Goal: Information Seeking & Learning: Check status

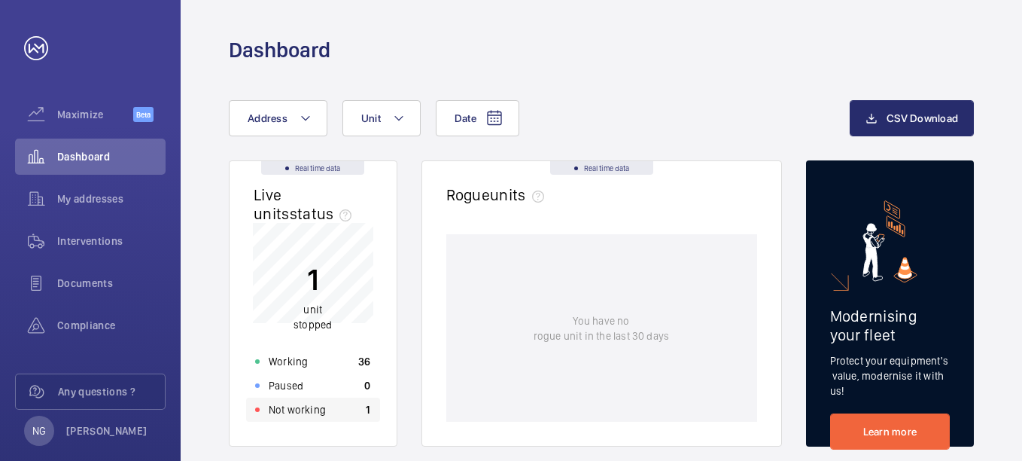
click at [312, 415] on p "Not working" at bounding box center [297, 409] width 57 height 15
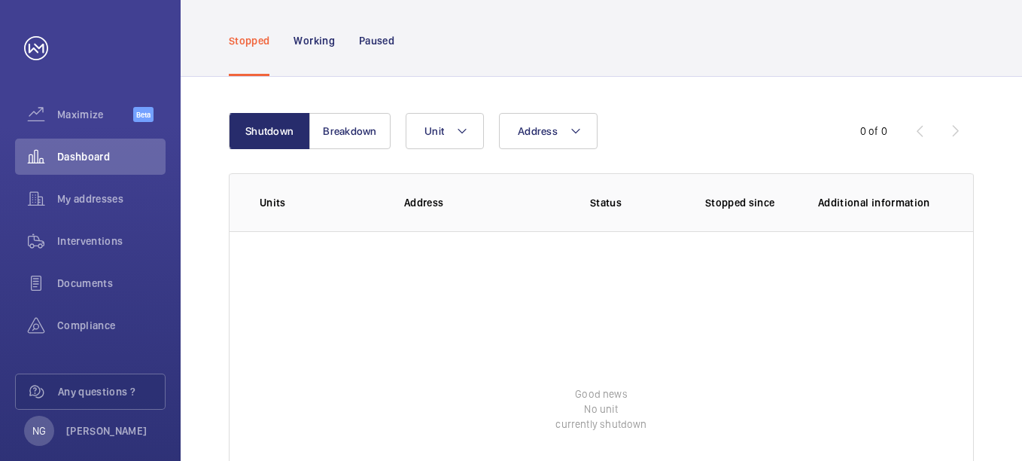
scroll to position [151, 0]
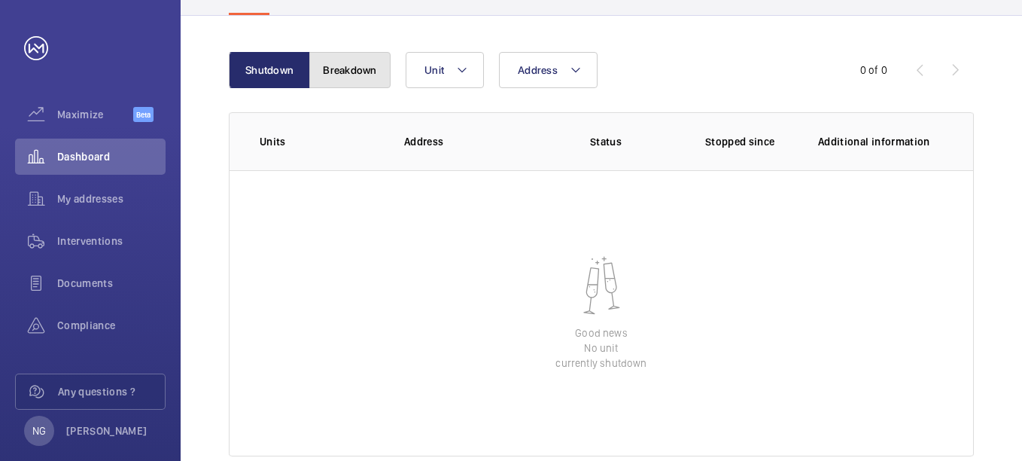
click at [341, 75] on button "Breakdown" at bounding box center [349, 70] width 81 height 36
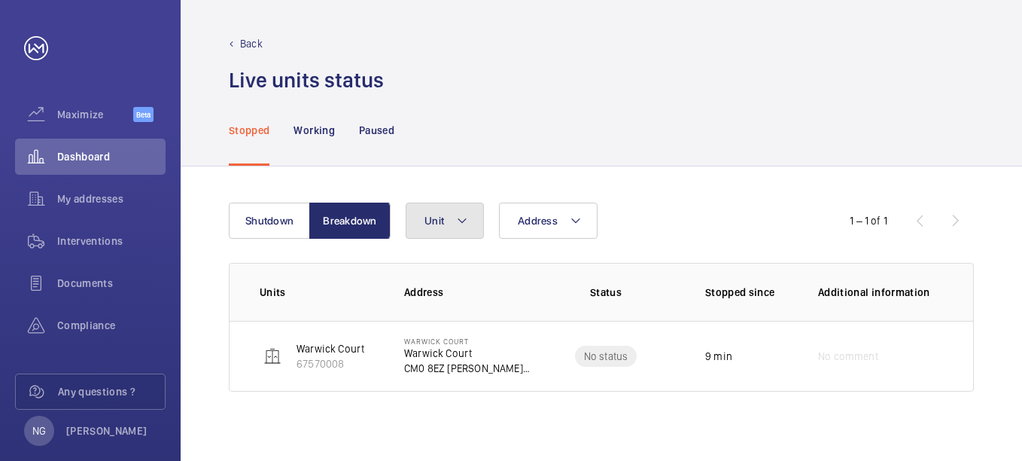
click at [465, 217] on mat-icon at bounding box center [462, 220] width 12 height 18
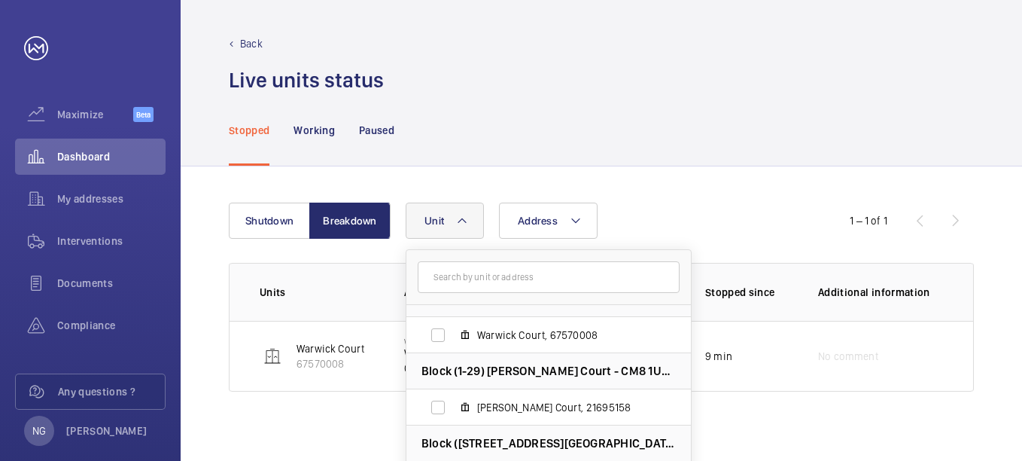
scroll to position [75, 0]
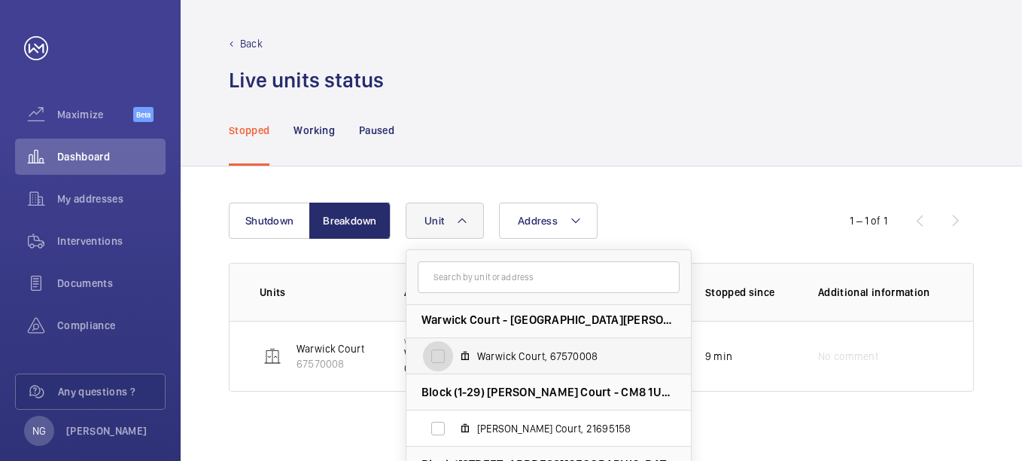
click at [437, 354] on input "Warwick Court, 67570008" at bounding box center [438, 356] width 30 height 30
checkbox input "true"
click at [703, 157] on div "Stopped Working Paused" at bounding box center [601, 129] width 745 height 71
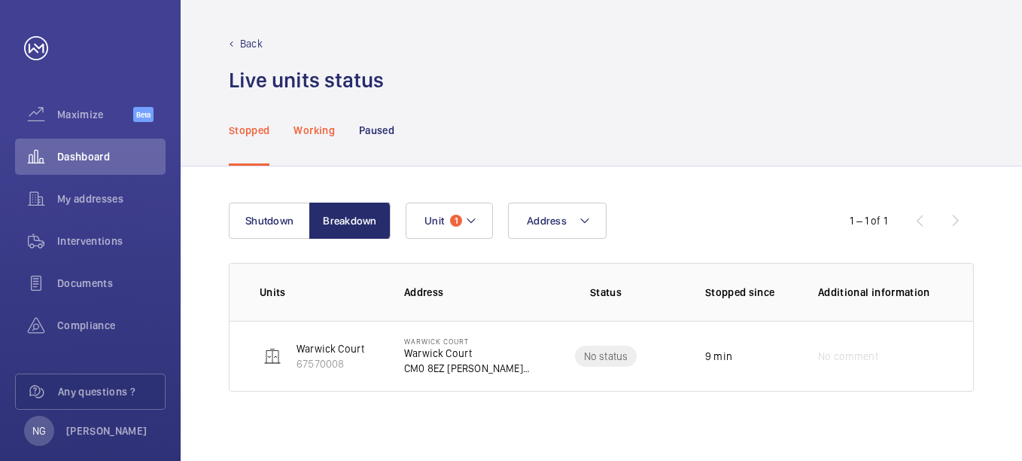
click at [307, 132] on p "Working" at bounding box center [313, 130] width 41 height 15
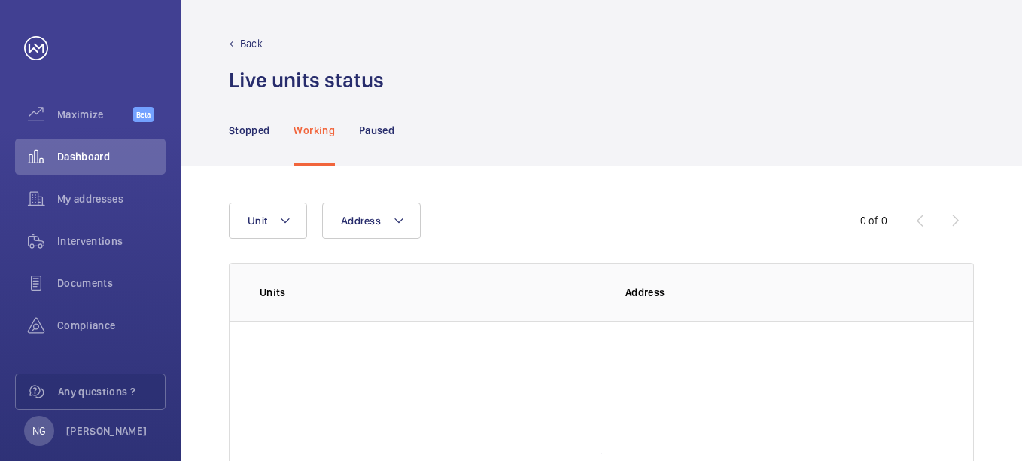
scroll to position [75, 0]
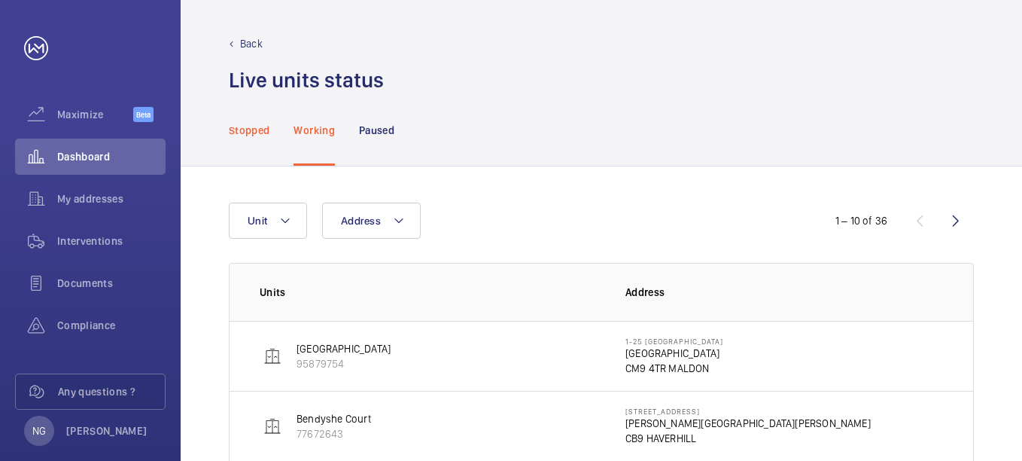
click at [248, 123] on p "Stopped" at bounding box center [249, 130] width 41 height 15
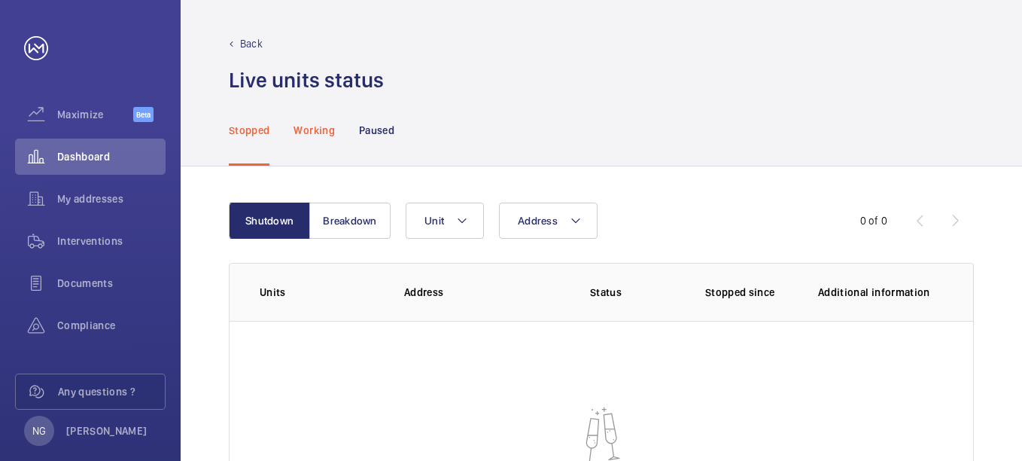
click at [307, 132] on p "Working" at bounding box center [313, 130] width 41 height 15
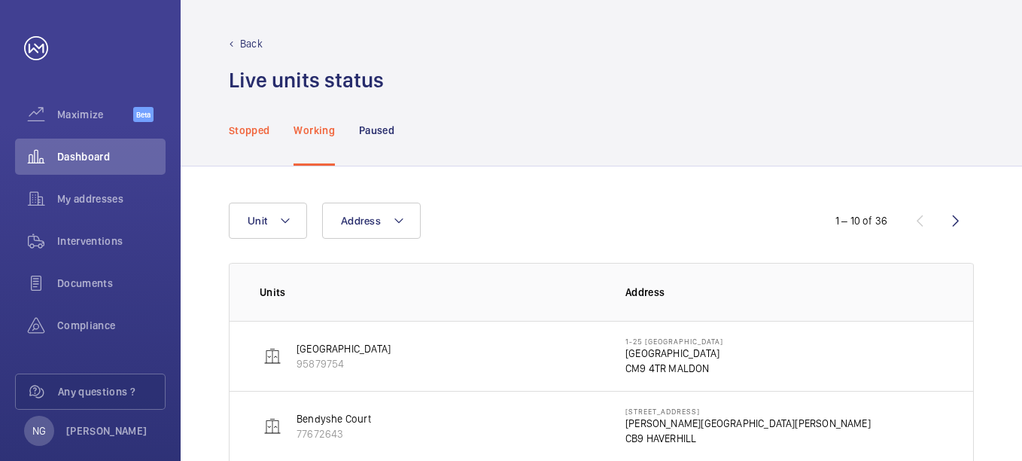
click at [254, 140] on div "Stopped" at bounding box center [249, 129] width 41 height 71
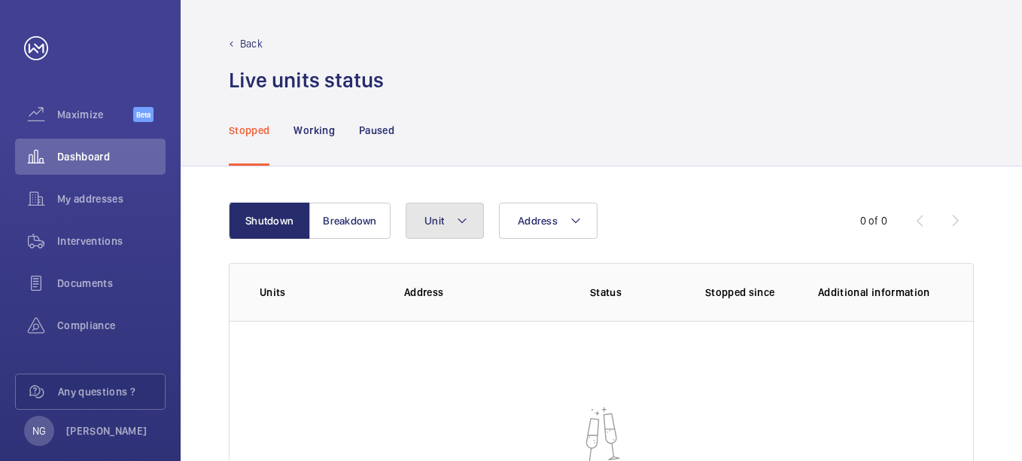
click at [452, 223] on button "Unit" at bounding box center [445, 220] width 78 height 36
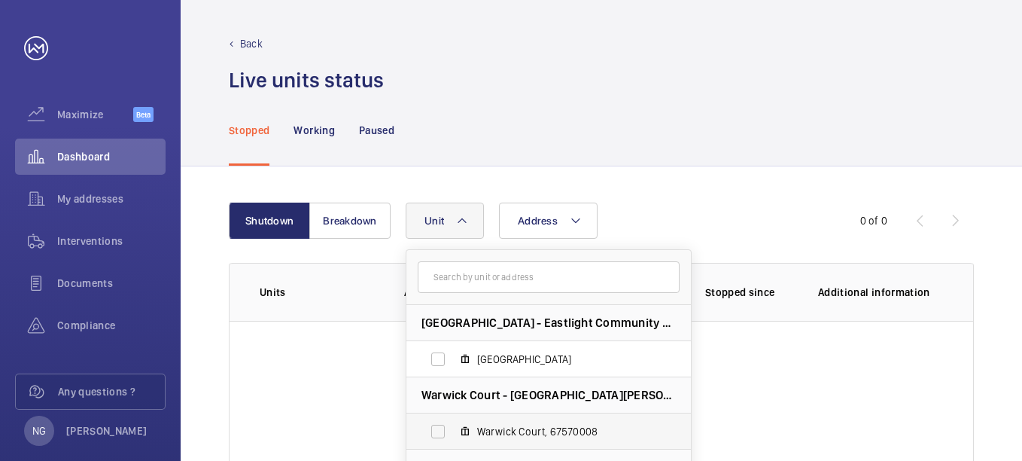
click at [476, 434] on label "Warwick Court, 67570008" at bounding box center [536, 431] width 260 height 36
click at [453, 434] on input "Warwick Court, 67570008" at bounding box center [438, 431] width 30 height 30
checkbox input "true"
click at [355, 189] on div "Shutdown Breakdown Address Unit [GEOGRAPHIC_DATA] - [GEOGRAPHIC_DATA] [GEOGRAPH…" at bounding box center [601, 404] width 841 height 476
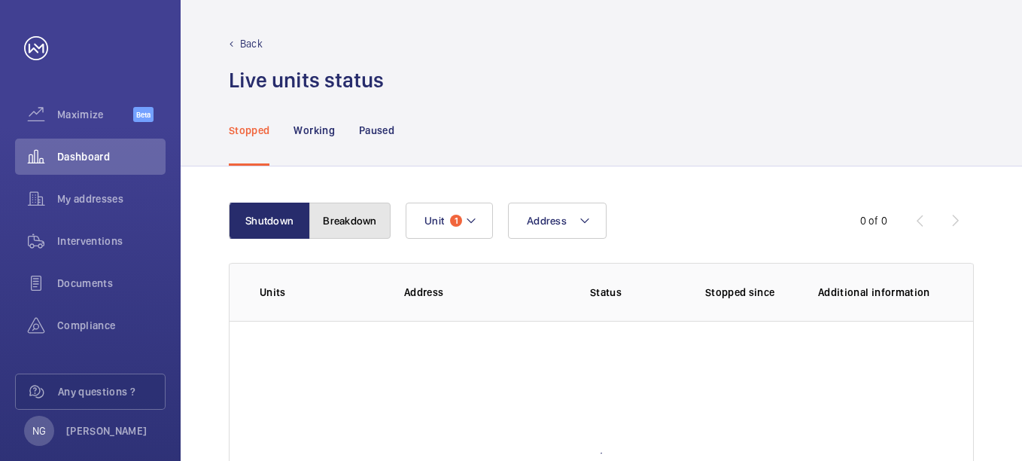
click at [358, 231] on button "Breakdown" at bounding box center [349, 220] width 81 height 36
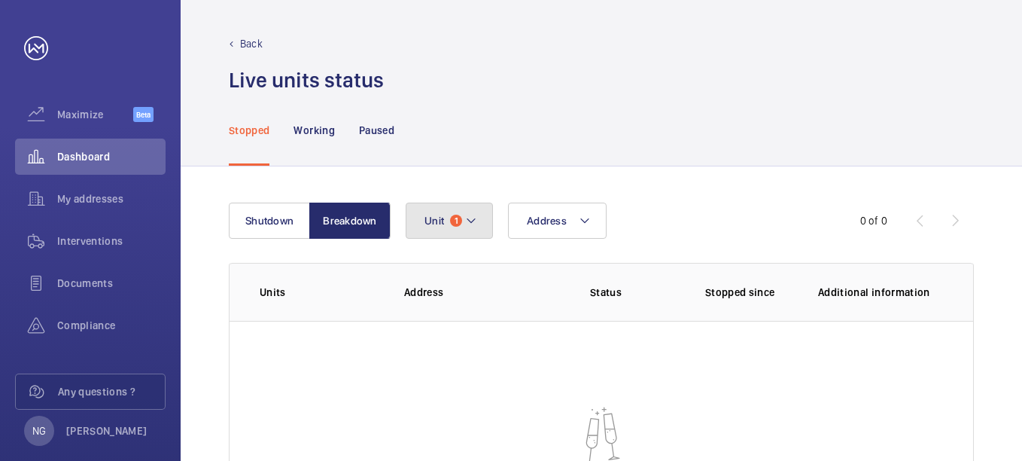
click at [467, 221] on mat-icon at bounding box center [471, 220] width 12 height 18
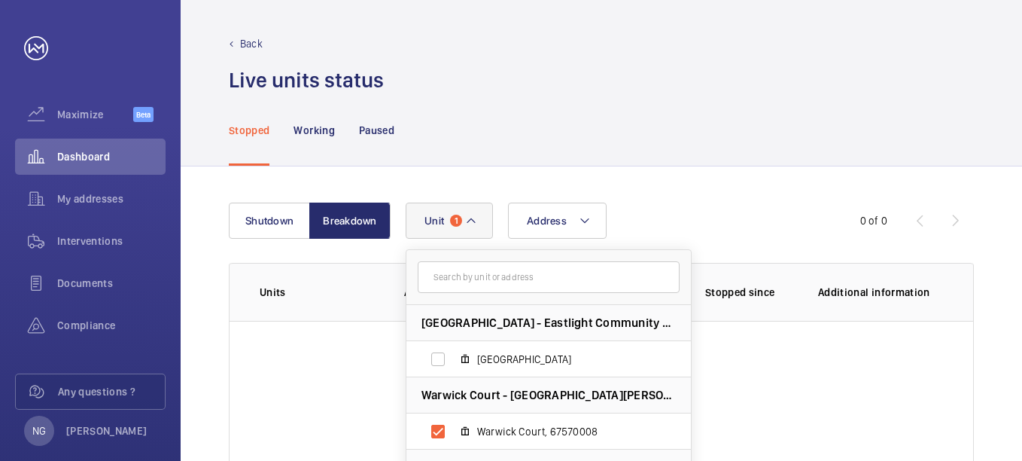
click at [707, 178] on div "Shutdown Breakdown Address Unit [GEOGRAPHIC_DATA] - [GEOGRAPHIC_DATA] [GEOGRAPH…" at bounding box center [601, 404] width 841 height 476
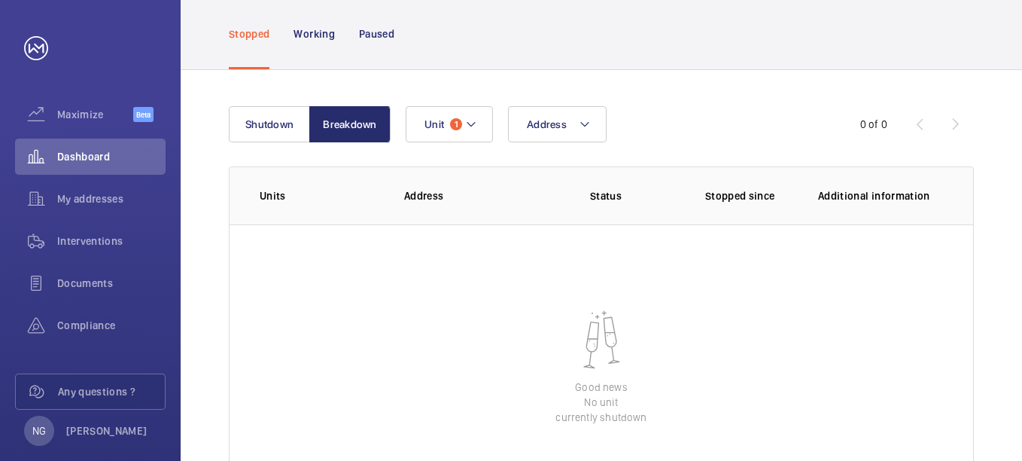
scroll to position [182, 0]
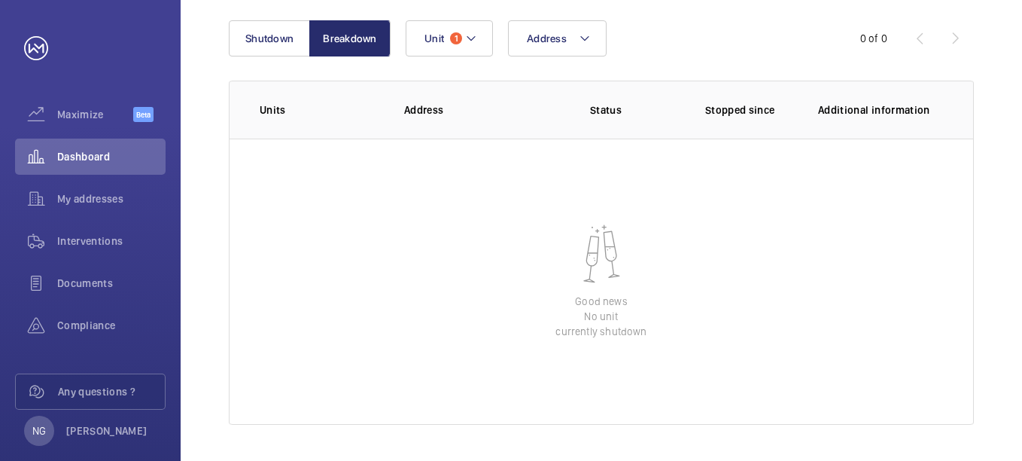
click at [588, 240] on mat-icon at bounding box center [601, 254] width 60 height 60
click at [373, 38] on button "Breakdown" at bounding box center [349, 38] width 81 height 36
click at [593, 48] on button "Address" at bounding box center [557, 38] width 99 height 36
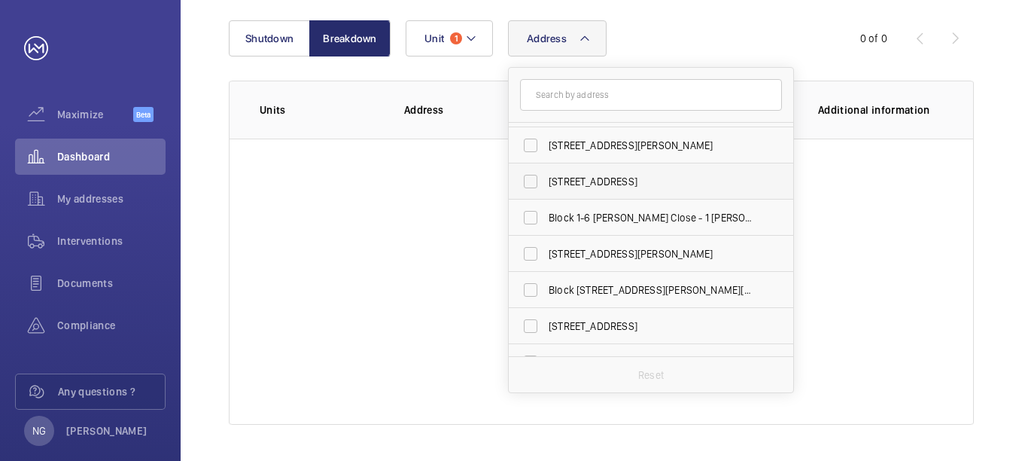
scroll to position [1067, 0]
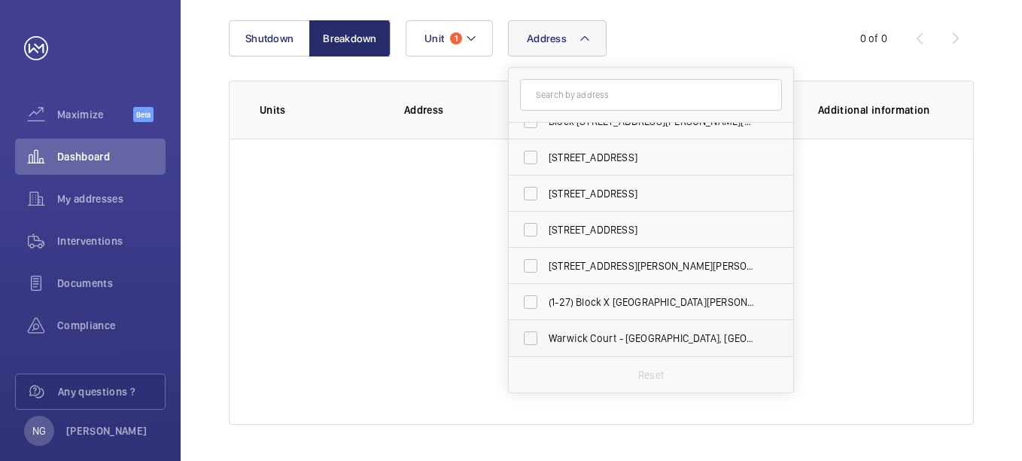
click at [564, 338] on span "Warwick Court - [GEOGRAPHIC_DATA], [GEOGRAPHIC_DATA]-ON-[PERSON_NAME] CM0 8EZ" at bounding box center [652, 337] width 207 height 15
click at [546, 338] on input "Warwick Court - [GEOGRAPHIC_DATA], [GEOGRAPHIC_DATA]-ON-[PERSON_NAME] CM0 8EZ" at bounding box center [531, 338] width 30 height 30
checkbox input "true"
click at [330, 203] on div at bounding box center [602, 281] width 744 height 286
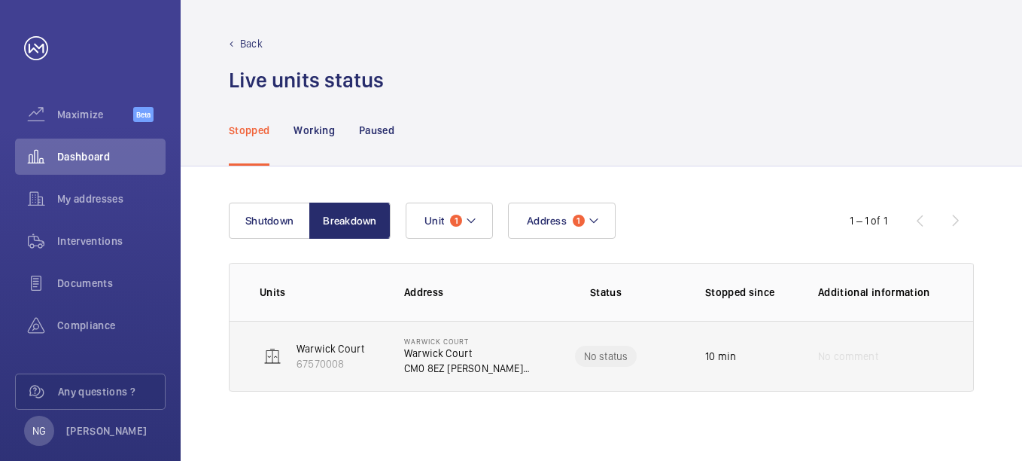
click at [438, 344] on p "Warwick Court" at bounding box center [467, 340] width 126 height 9
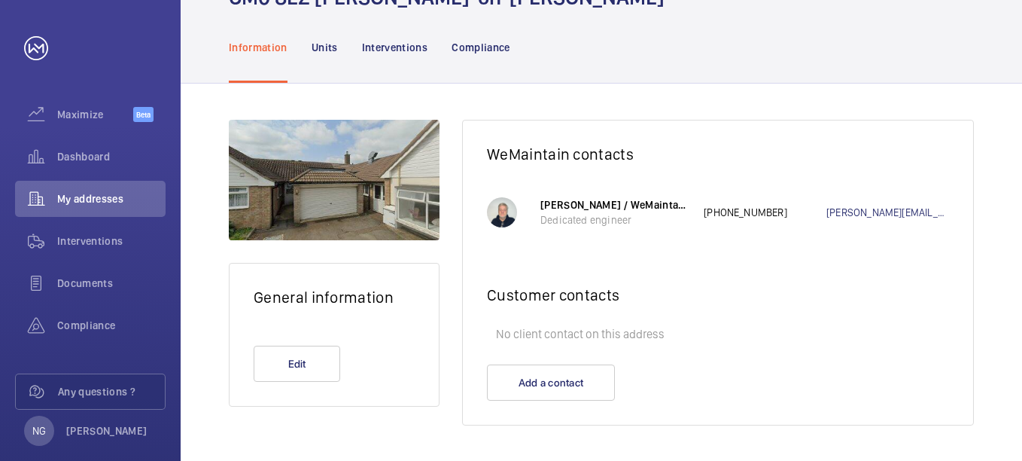
scroll to position [111, 0]
click at [322, 45] on p "Units" at bounding box center [325, 46] width 26 height 15
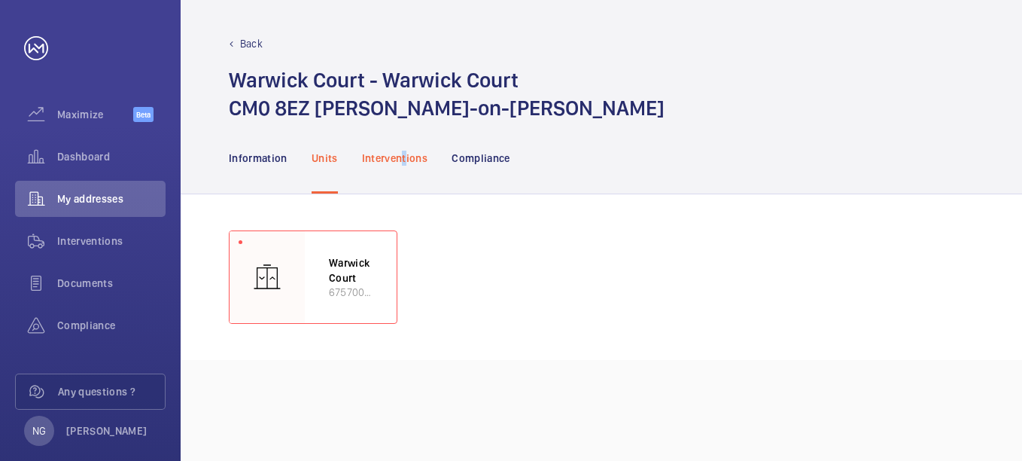
click at [406, 160] on p "Interventions" at bounding box center [395, 158] width 66 height 15
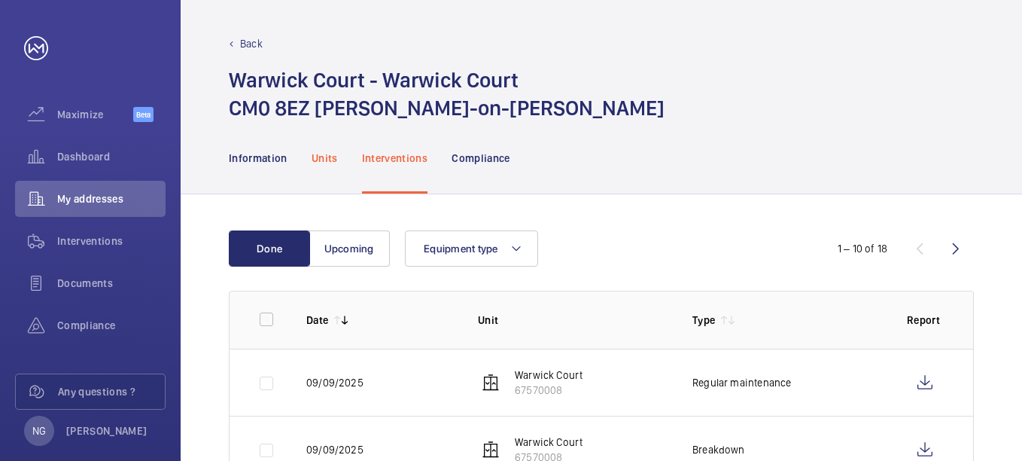
click at [330, 154] on p "Units" at bounding box center [325, 158] width 26 height 15
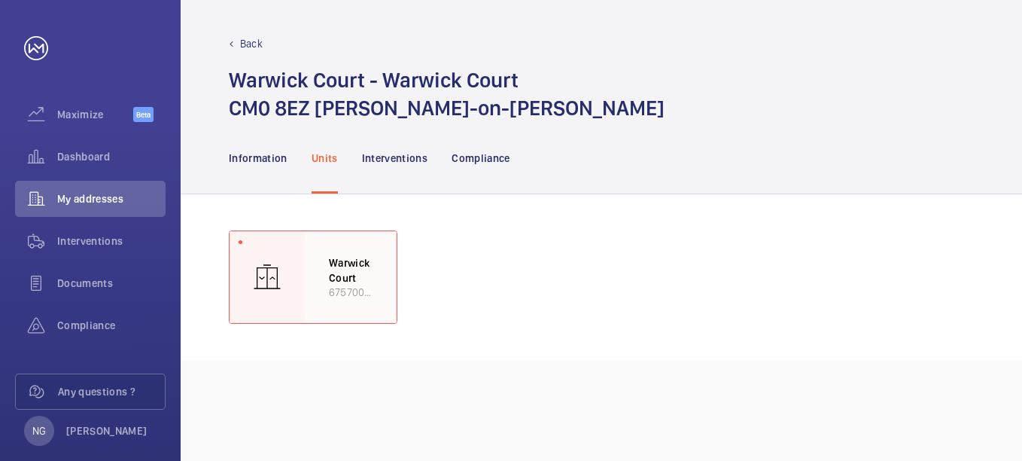
click at [324, 273] on div "Warwick Court 67570008" at bounding box center [351, 277] width 92 height 92
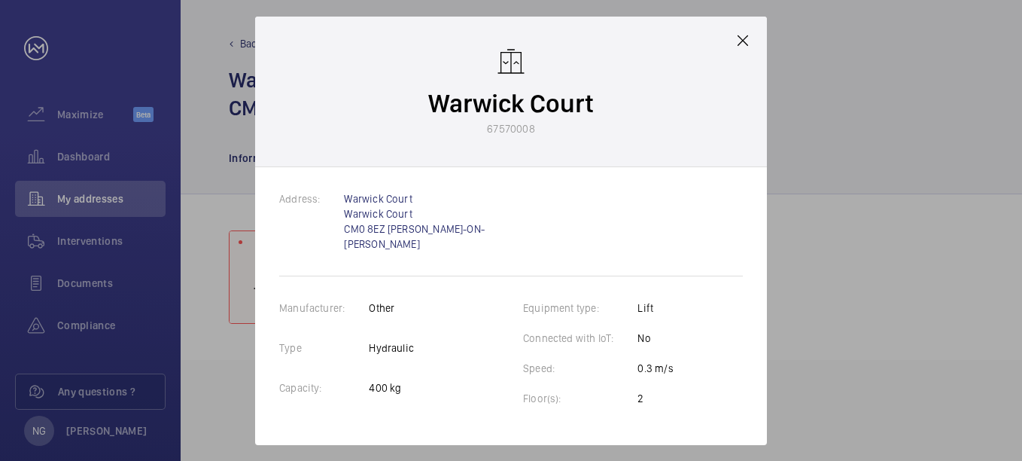
click at [745, 44] on mat-icon at bounding box center [743, 41] width 18 height 18
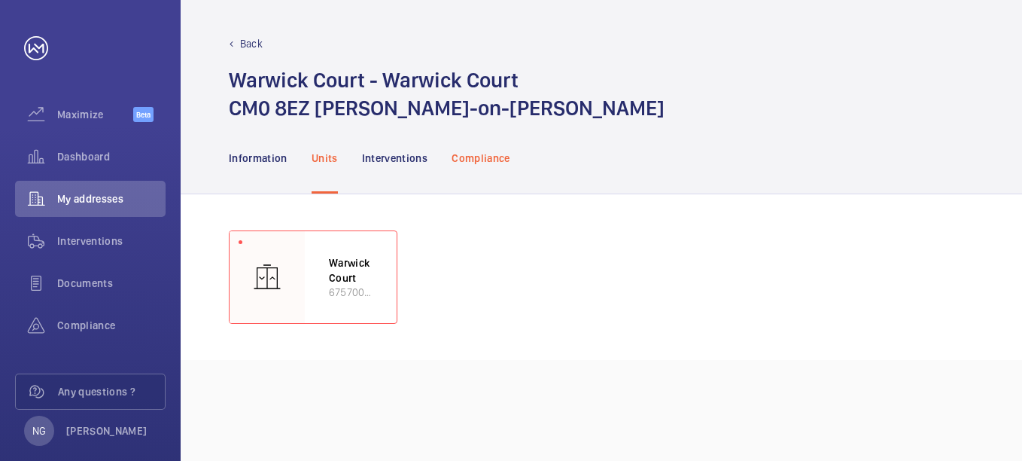
click at [470, 151] on p "Compliance" at bounding box center [481, 158] width 59 height 15
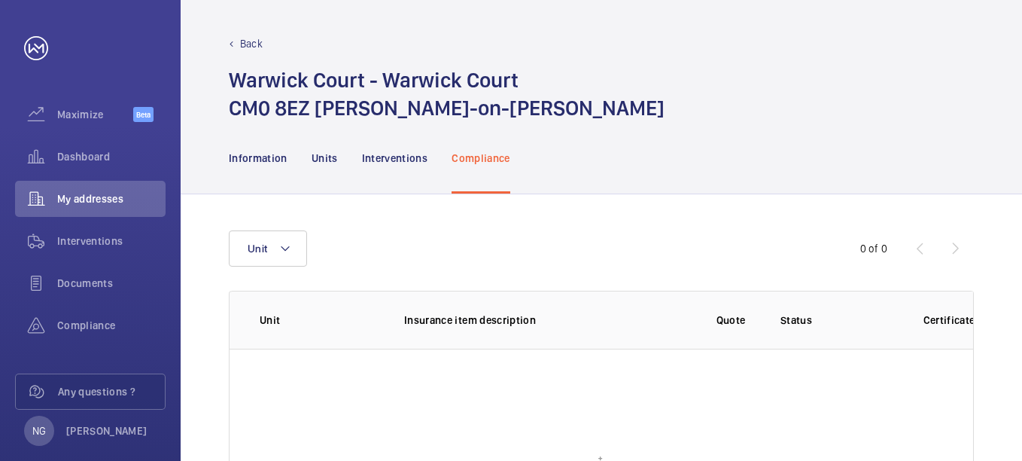
drag, startPoint x: 269, startPoint y: 157, endPoint x: 292, endPoint y: 151, distance: 24.1
click at [269, 156] on p "Information" at bounding box center [258, 158] width 59 height 15
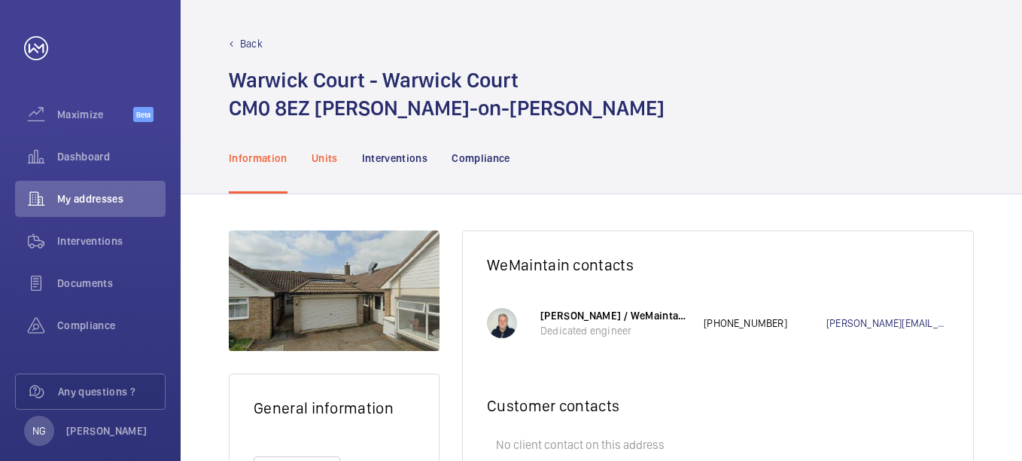
click at [327, 153] on p "Units" at bounding box center [325, 158] width 26 height 15
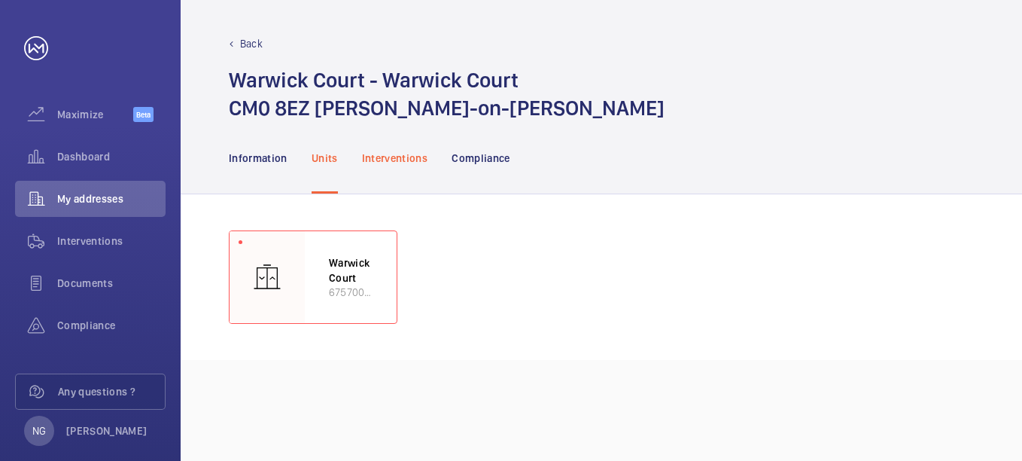
click at [402, 153] on p "Interventions" at bounding box center [395, 158] width 66 height 15
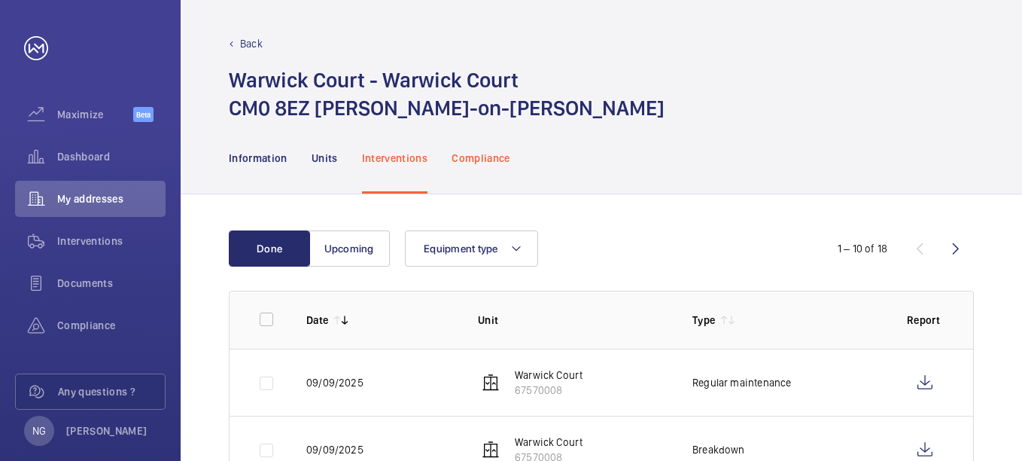
click at [464, 154] on p "Compliance" at bounding box center [481, 158] width 59 height 15
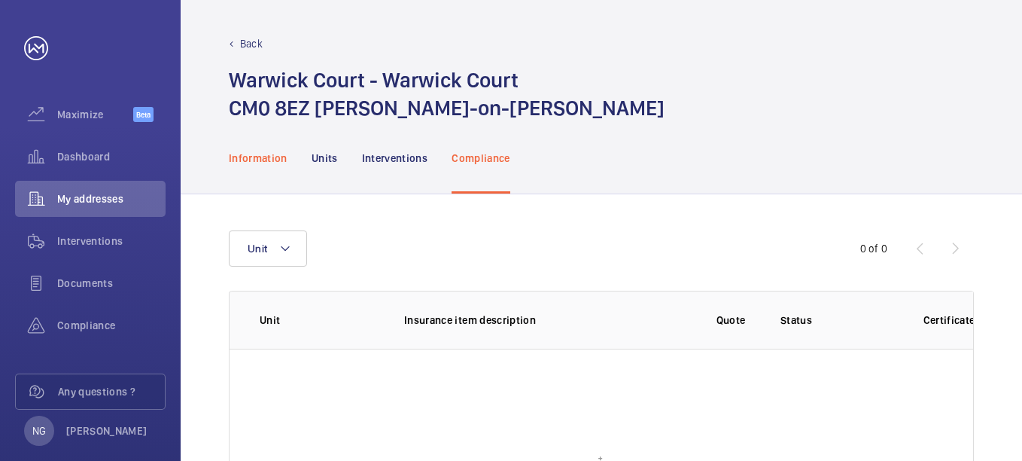
click at [262, 155] on p "Information" at bounding box center [258, 158] width 59 height 15
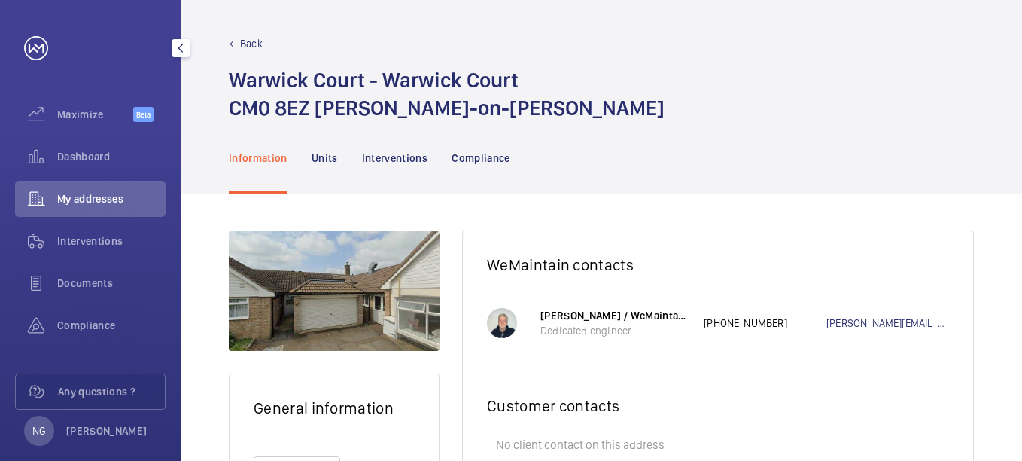
click at [111, 195] on span "My addresses" at bounding box center [111, 198] width 108 height 15
drag, startPoint x: 95, startPoint y: 148, endPoint x: 109, endPoint y: 150, distance: 14.4
click at [99, 150] on span "Dashboard" at bounding box center [111, 156] width 108 height 15
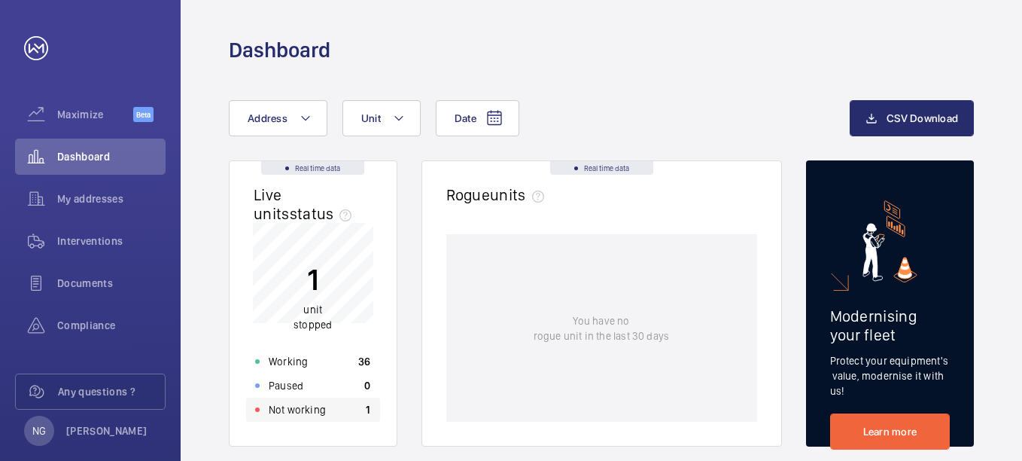
click at [290, 409] on p "Not working" at bounding box center [297, 409] width 57 height 15
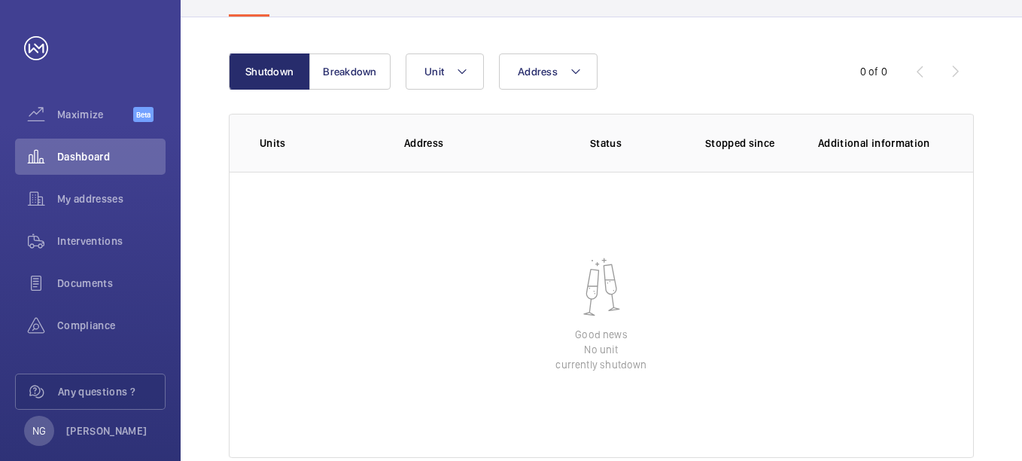
scroll to position [182, 0]
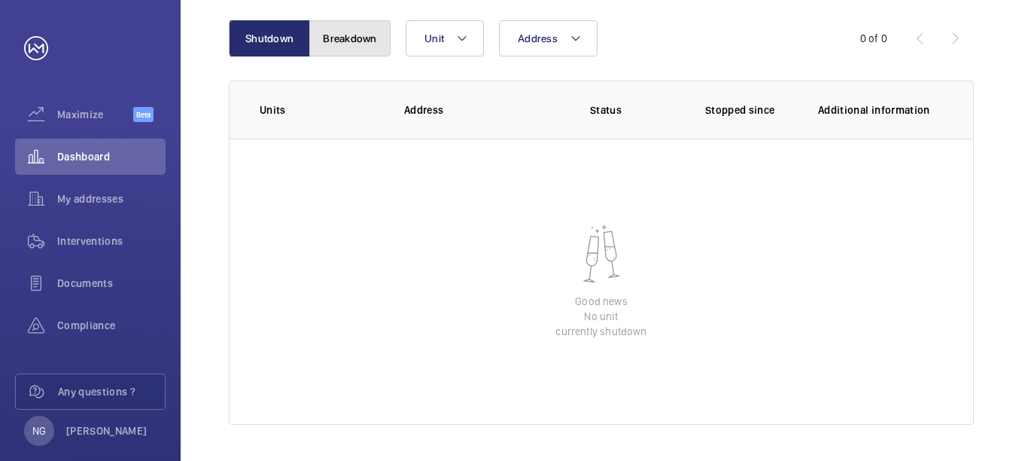
click at [357, 41] on button "Breakdown" at bounding box center [349, 38] width 81 height 36
